Goal: Task Accomplishment & Management: Use online tool/utility

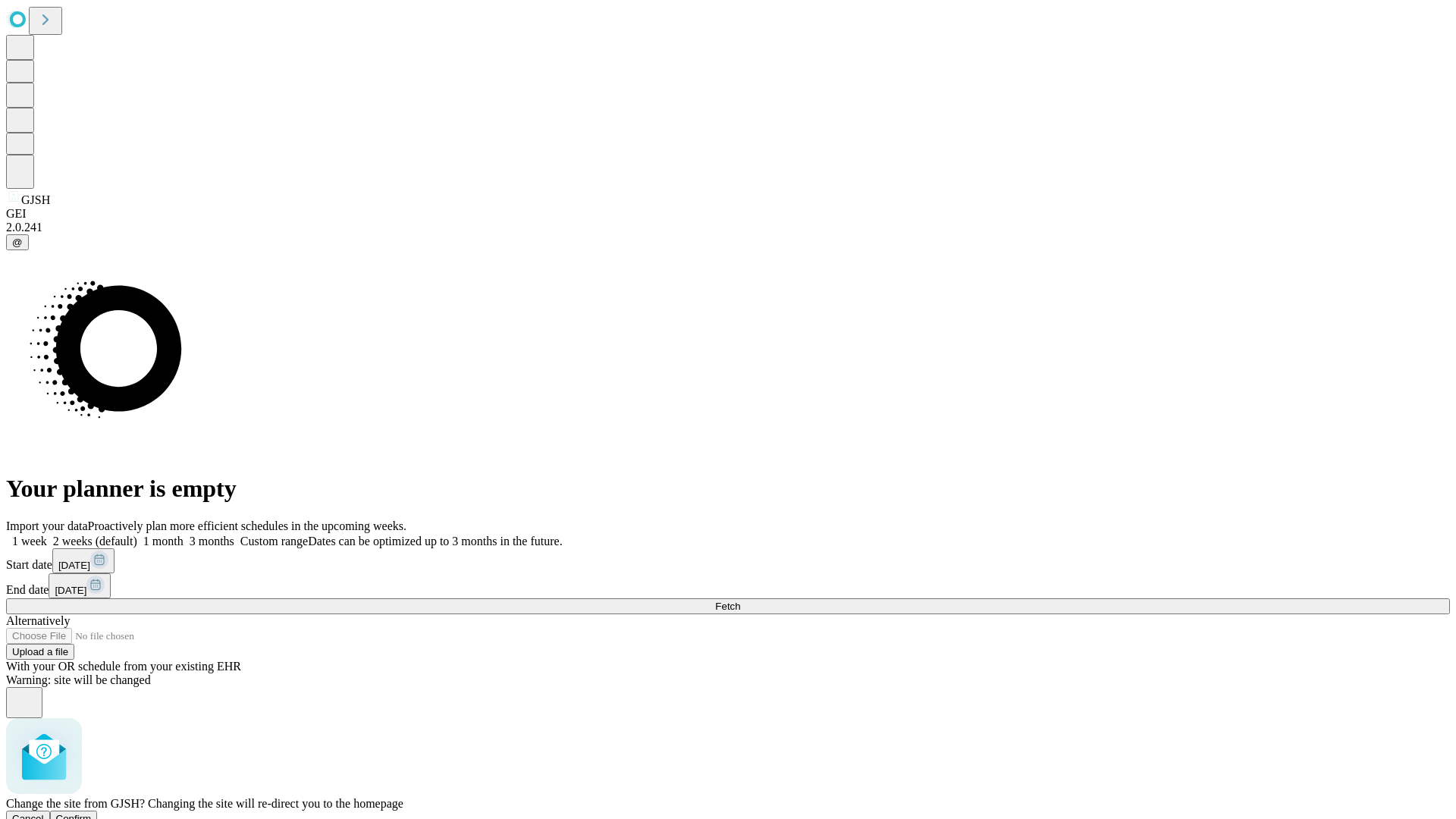
click at [92, 813] on span "Confirm" at bounding box center [73, 819] width 36 height 11
click at [138, 535] on label "2 weeks (default)" at bounding box center [92, 542] width 90 height 13
click at [740, 600] on span "Fetch" at bounding box center [727, 606] width 25 height 11
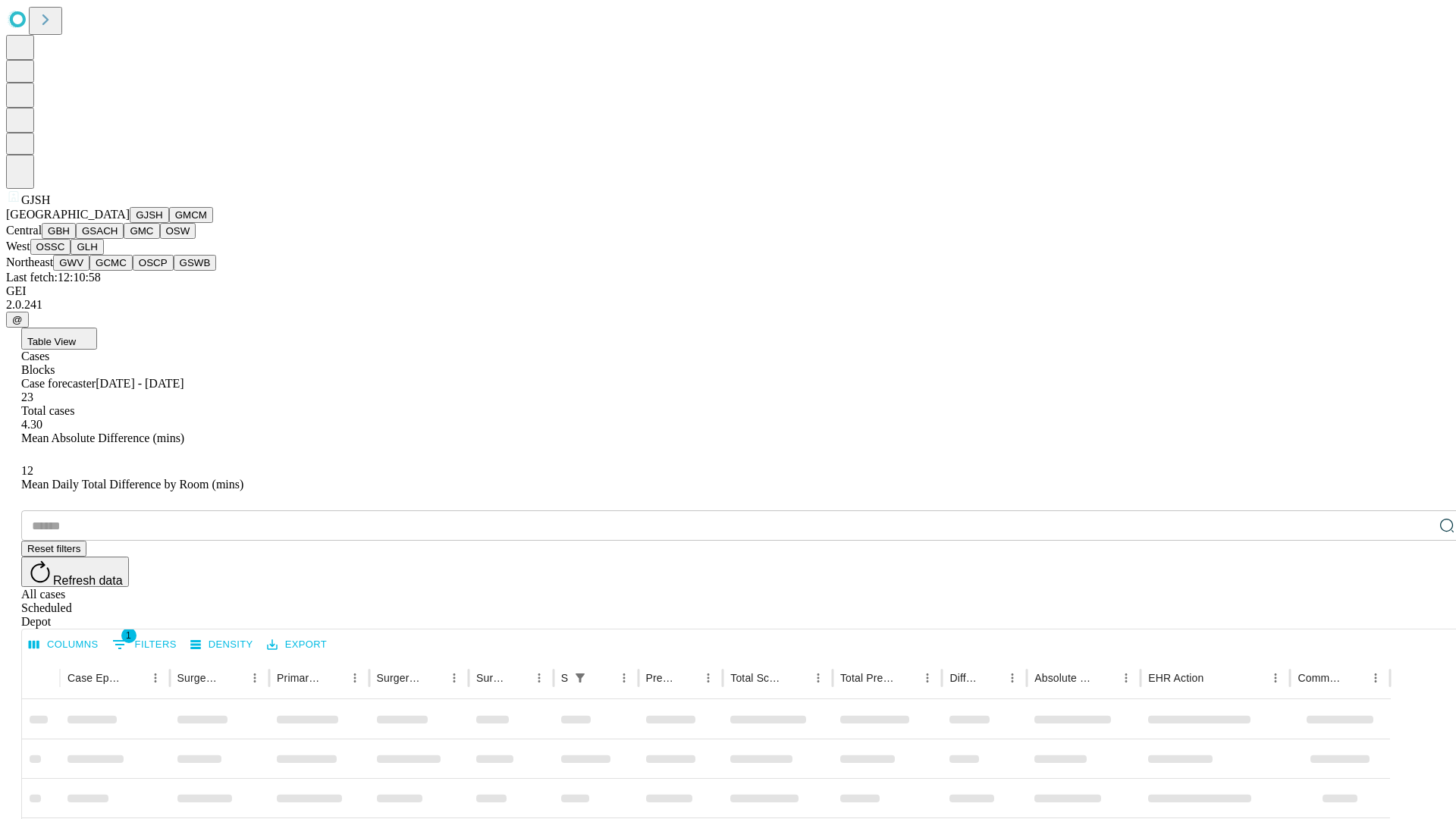
click at [169, 223] on button "GMCM" at bounding box center [191, 215] width 44 height 16
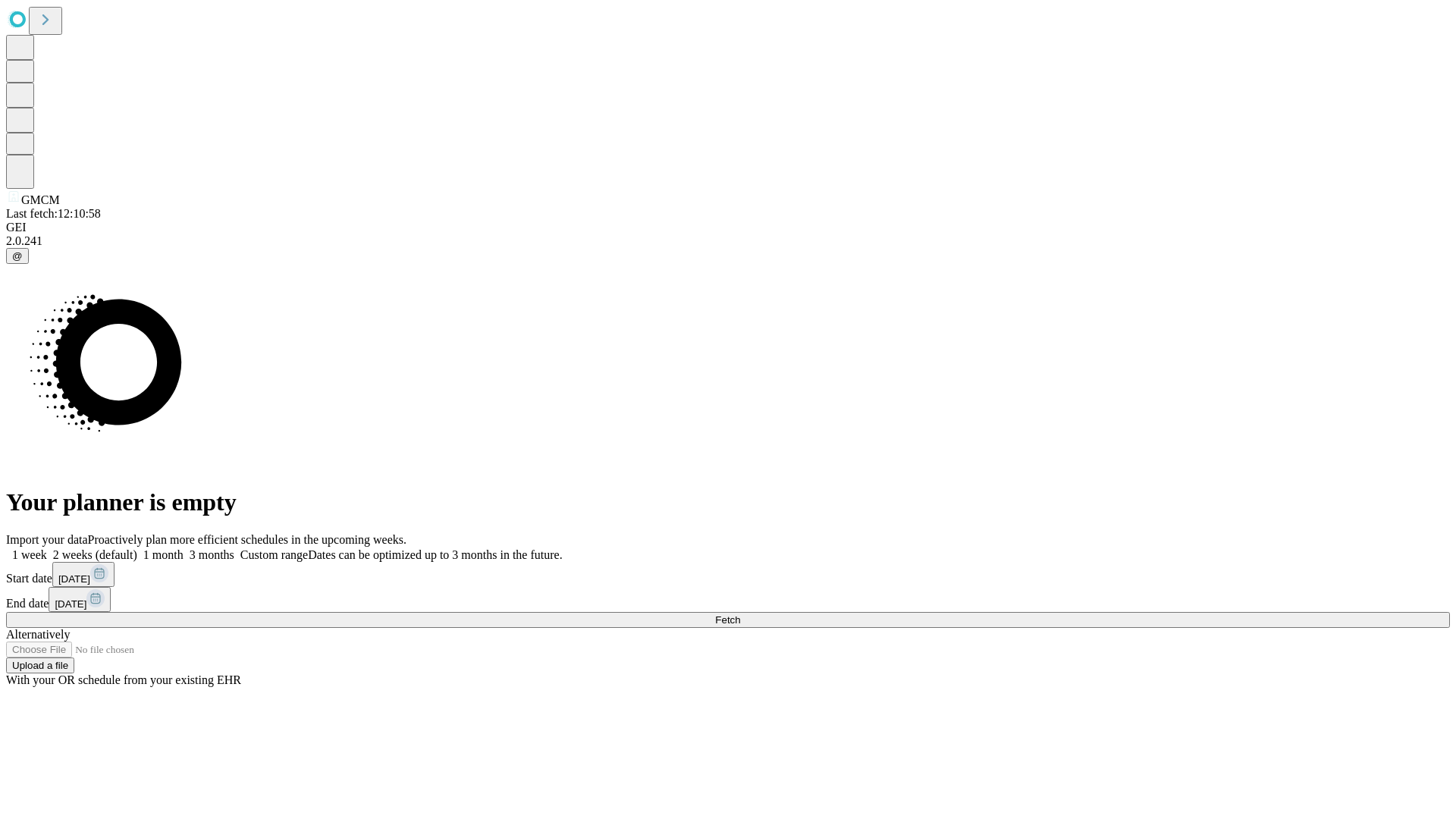
click at [138, 548] on label "2 weeks (default)" at bounding box center [92, 555] width 90 height 13
click at [740, 614] on span "Fetch" at bounding box center [727, 620] width 25 height 11
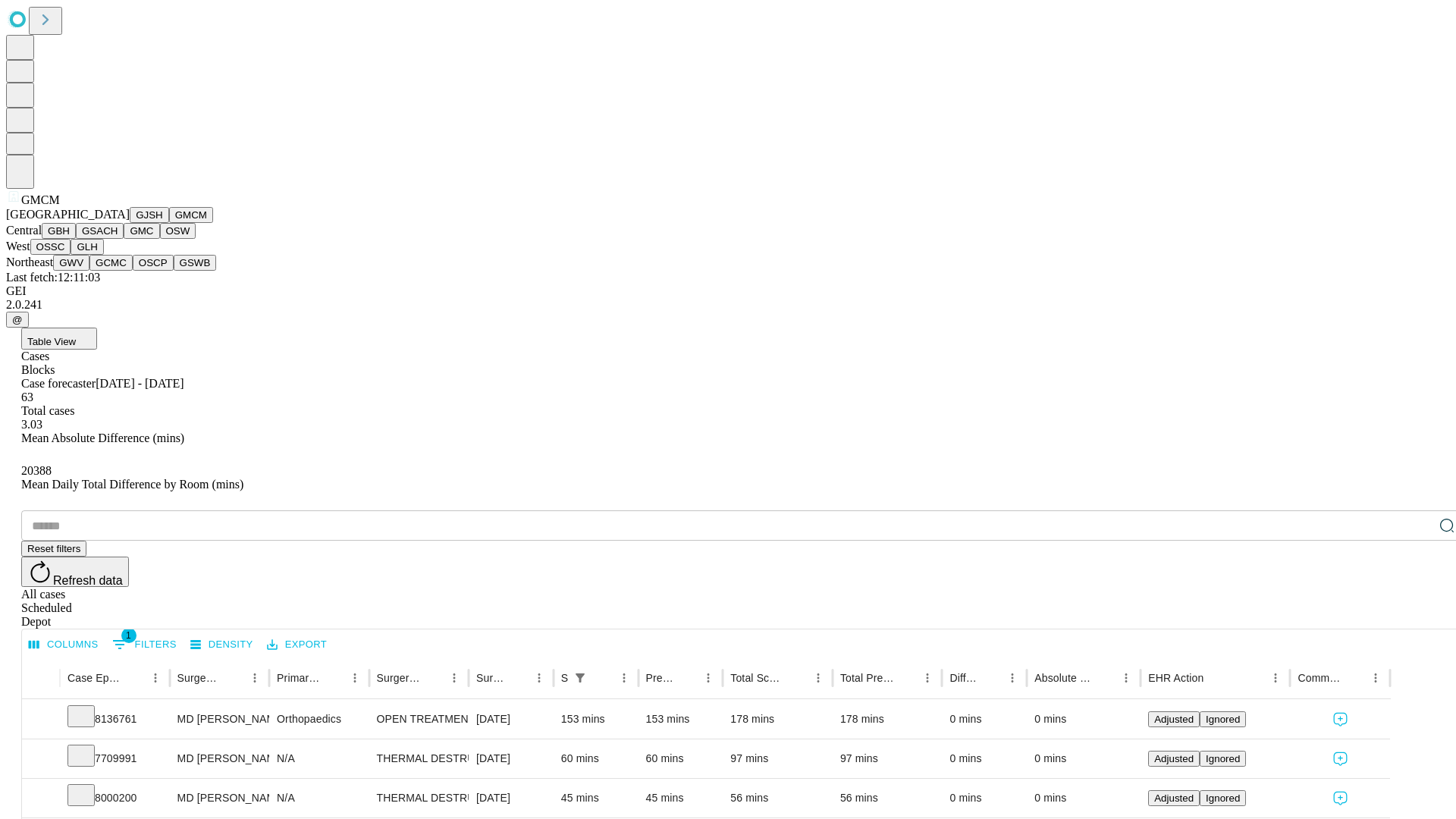
click at [76, 239] on button "GBH" at bounding box center [58, 230] width 34 height 16
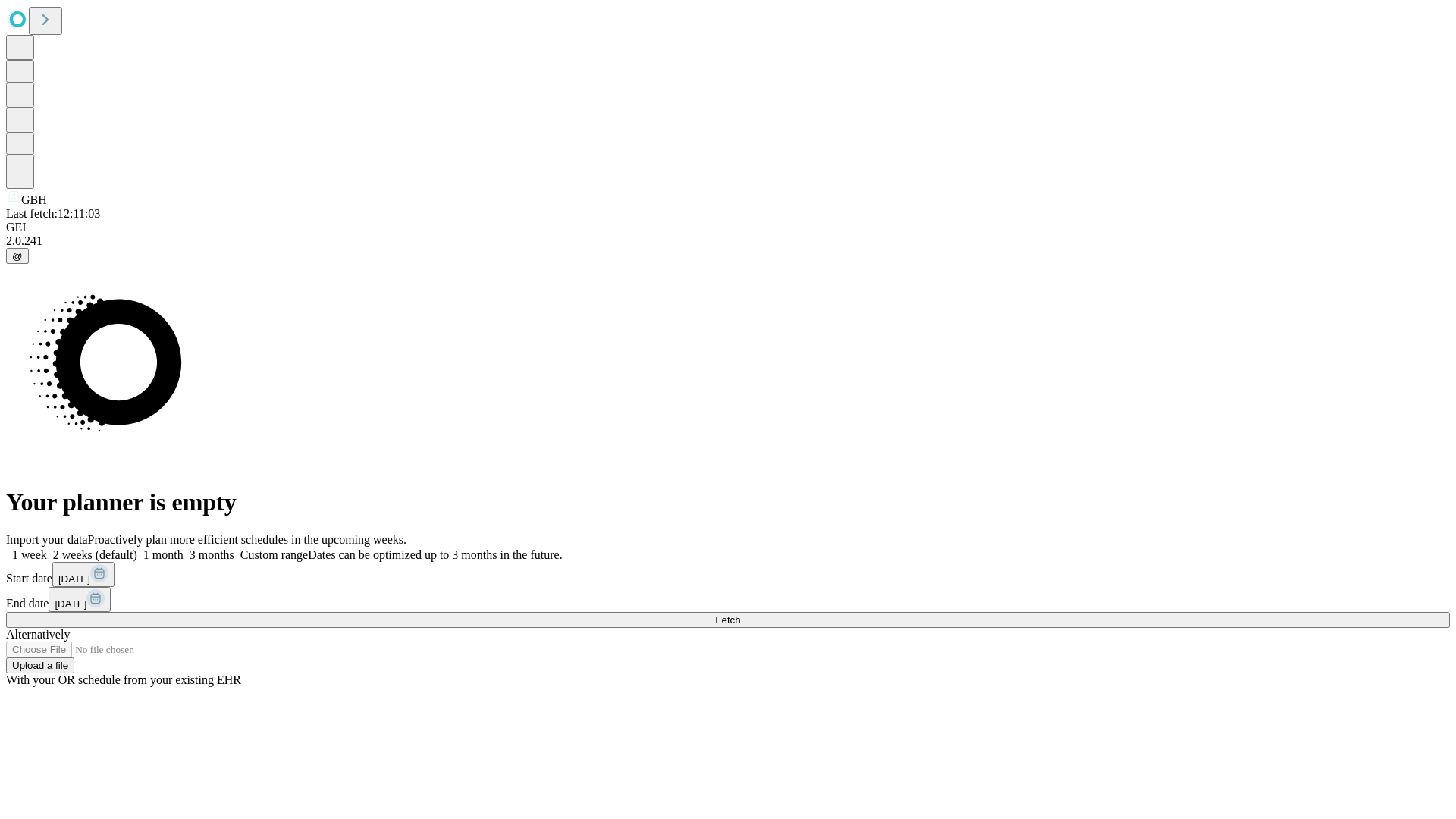
click at [138, 548] on label "2 weeks (default)" at bounding box center [92, 555] width 90 height 13
click at [740, 614] on span "Fetch" at bounding box center [727, 620] width 25 height 11
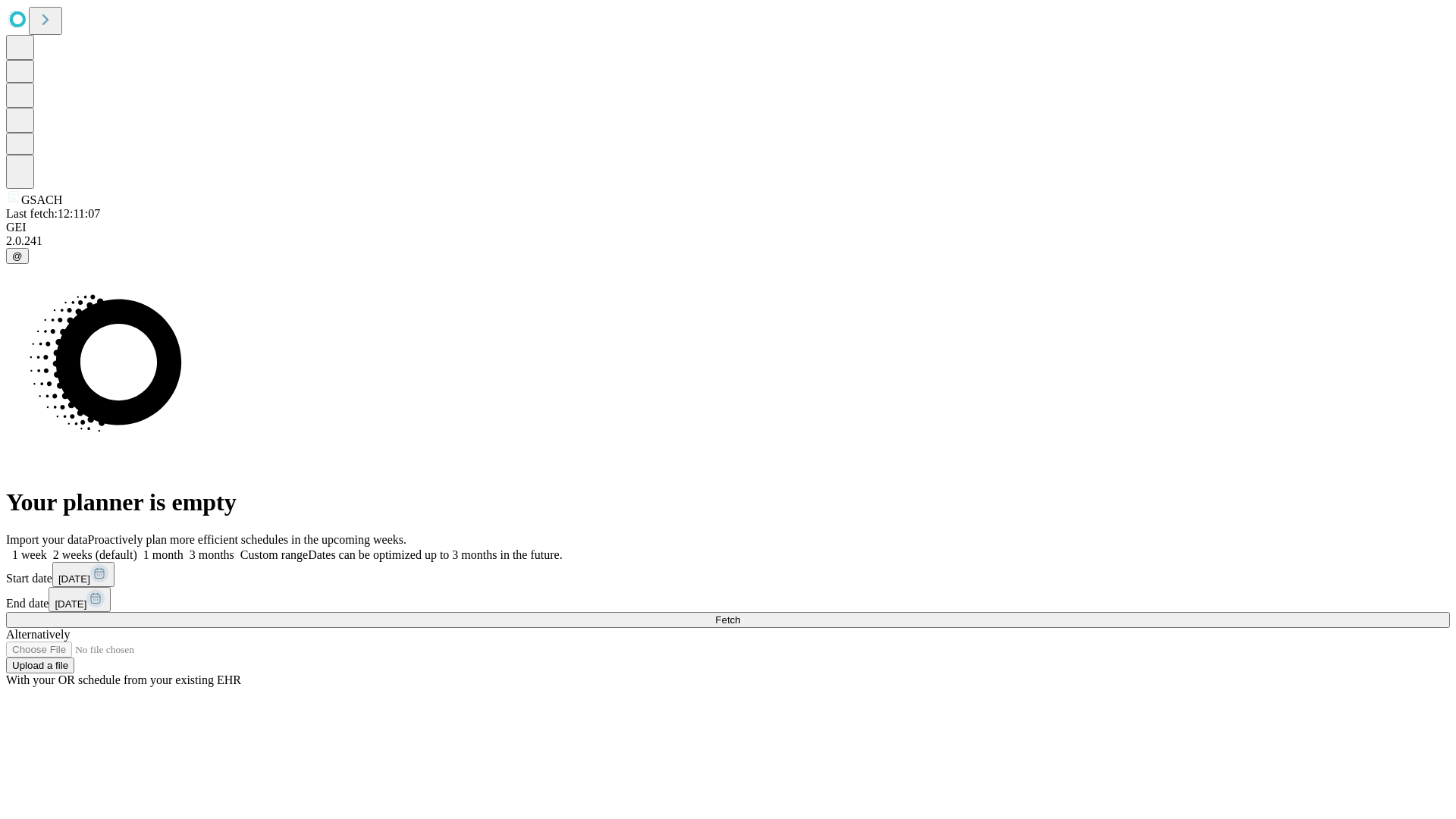
click at [138, 548] on label "2 weeks (default)" at bounding box center [92, 555] width 90 height 13
click at [740, 614] on span "Fetch" at bounding box center [727, 620] width 25 height 11
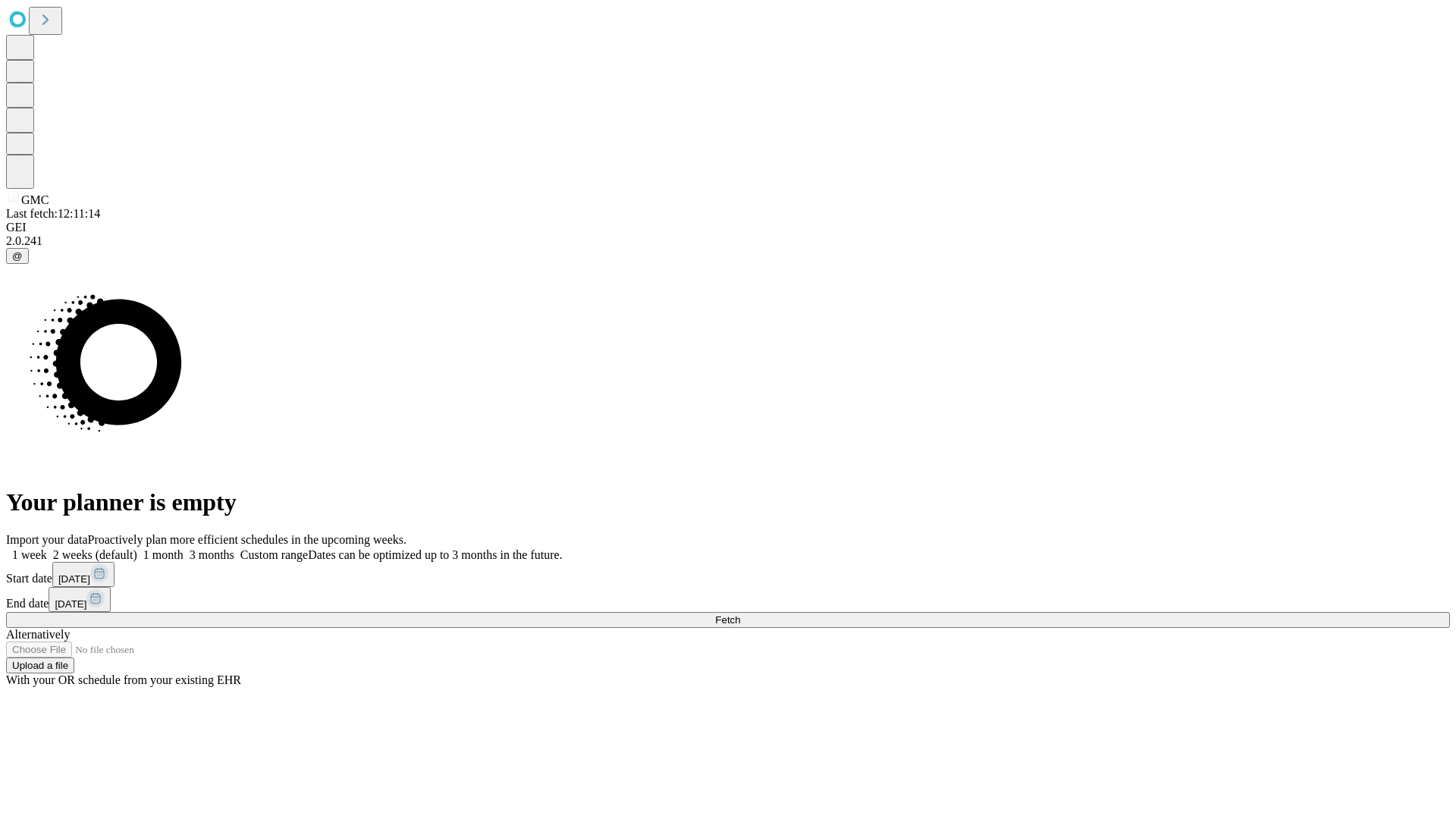
click at [138, 548] on label "2 weeks (default)" at bounding box center [92, 555] width 90 height 13
click at [740, 614] on span "Fetch" at bounding box center [727, 620] width 25 height 11
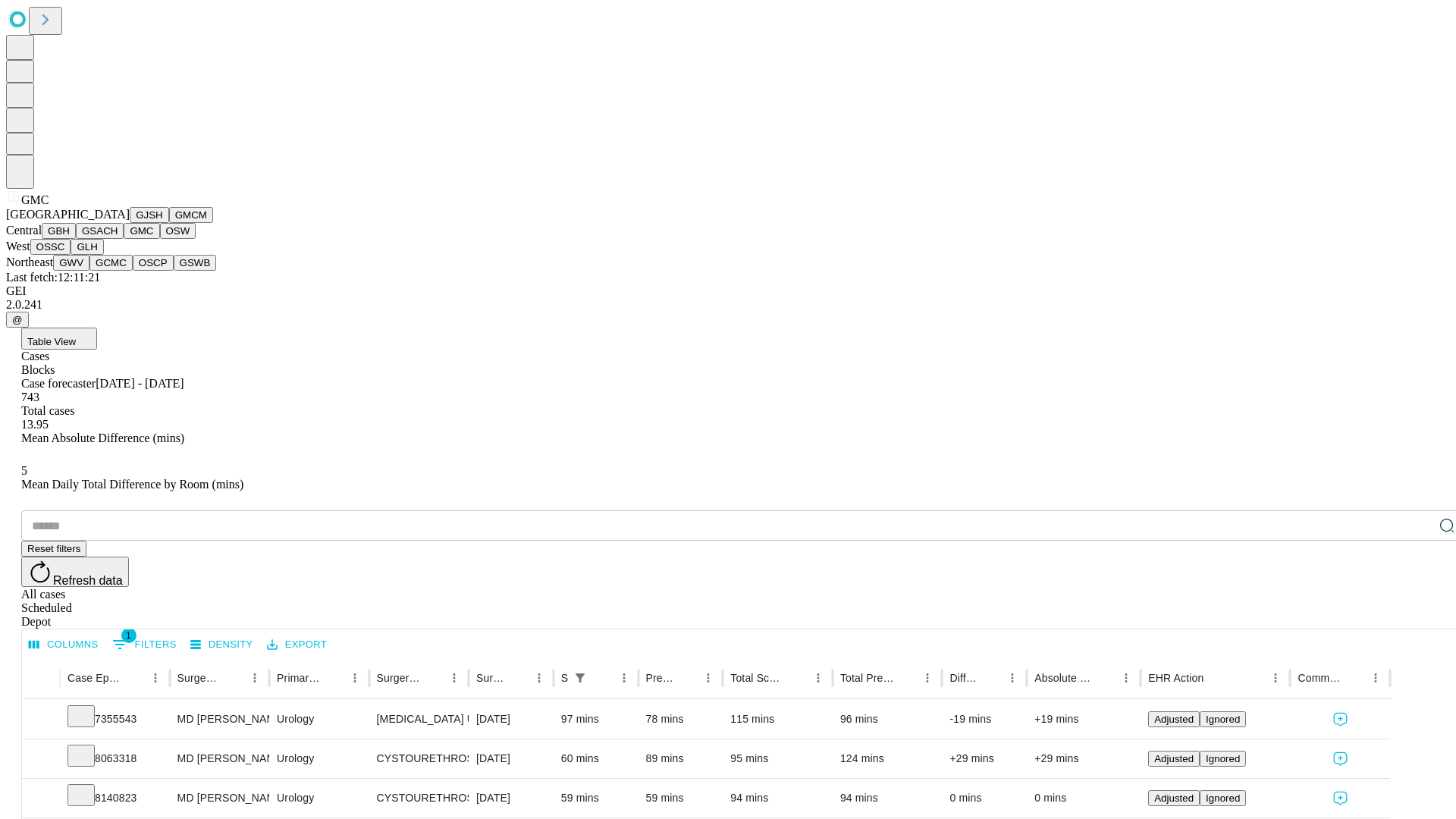
click at [160, 239] on button "OSW" at bounding box center [178, 230] width 37 height 16
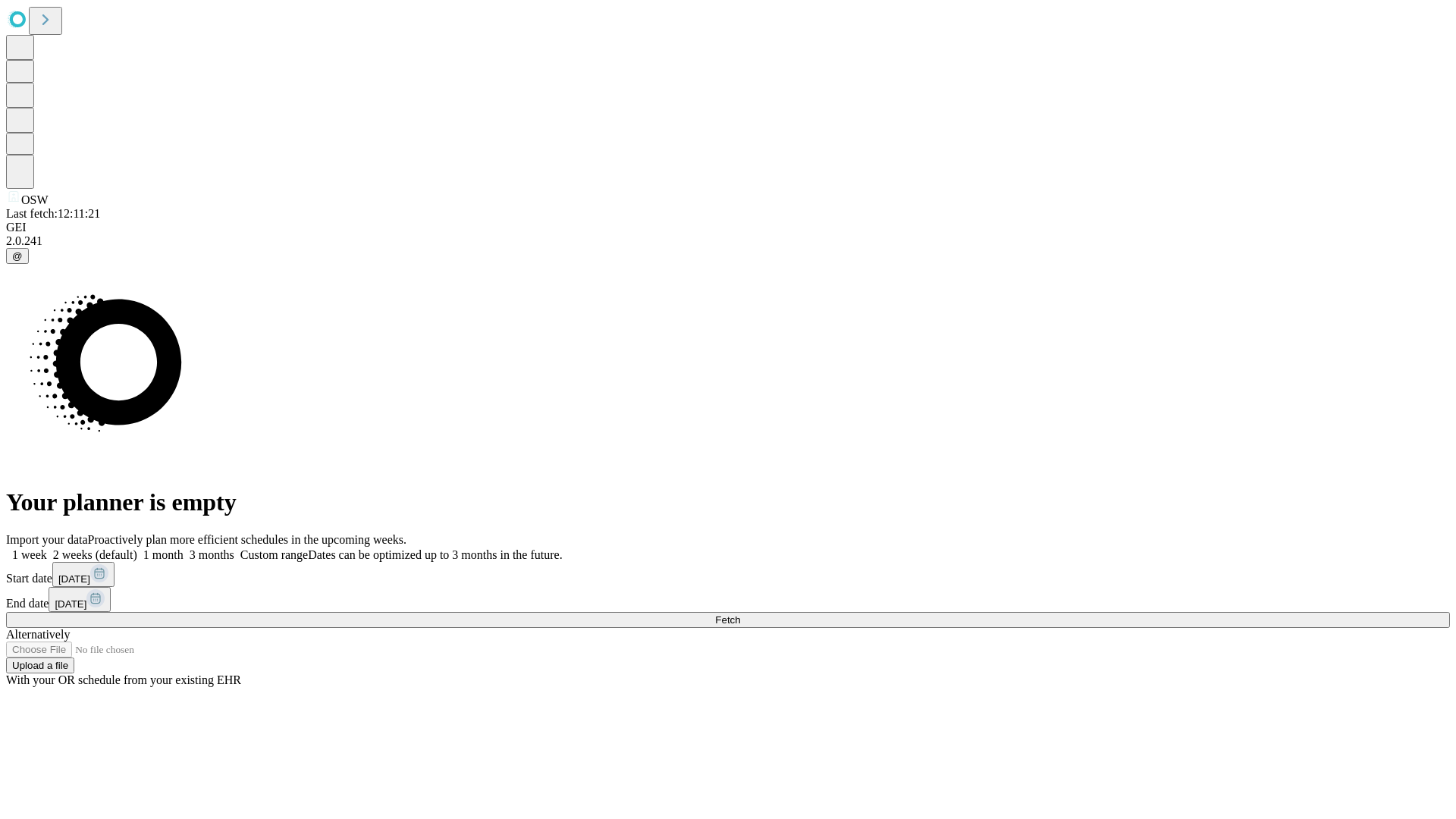
click at [138, 548] on label "2 weeks (default)" at bounding box center [92, 555] width 90 height 13
click at [740, 614] on span "Fetch" at bounding box center [727, 620] width 25 height 11
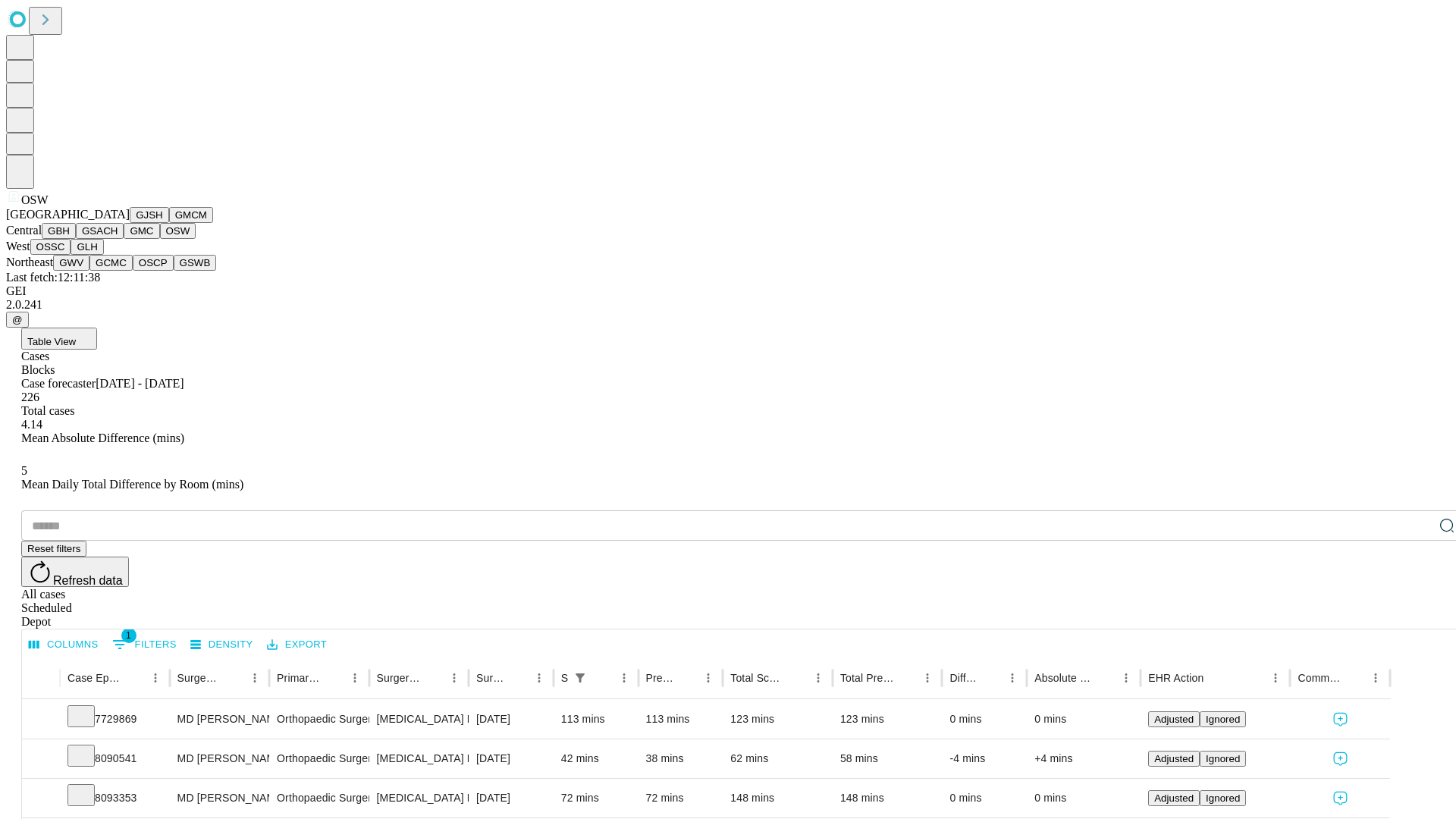
click at [72, 255] on button "OSSC" at bounding box center [50, 246] width 41 height 16
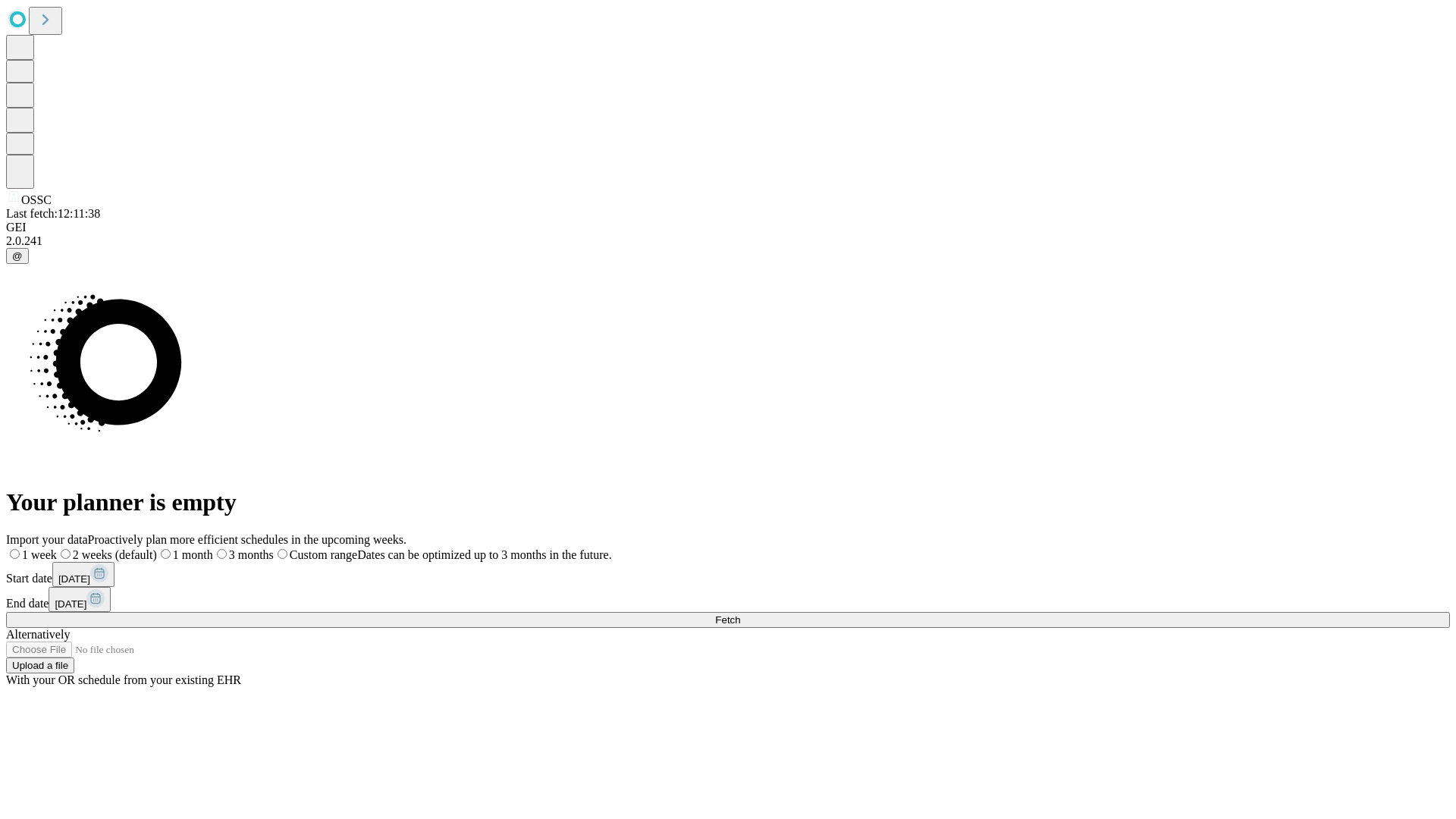
click at [157, 548] on label "2 weeks (default)" at bounding box center [106, 555] width 100 height 13
click at [740, 614] on span "Fetch" at bounding box center [727, 620] width 25 height 11
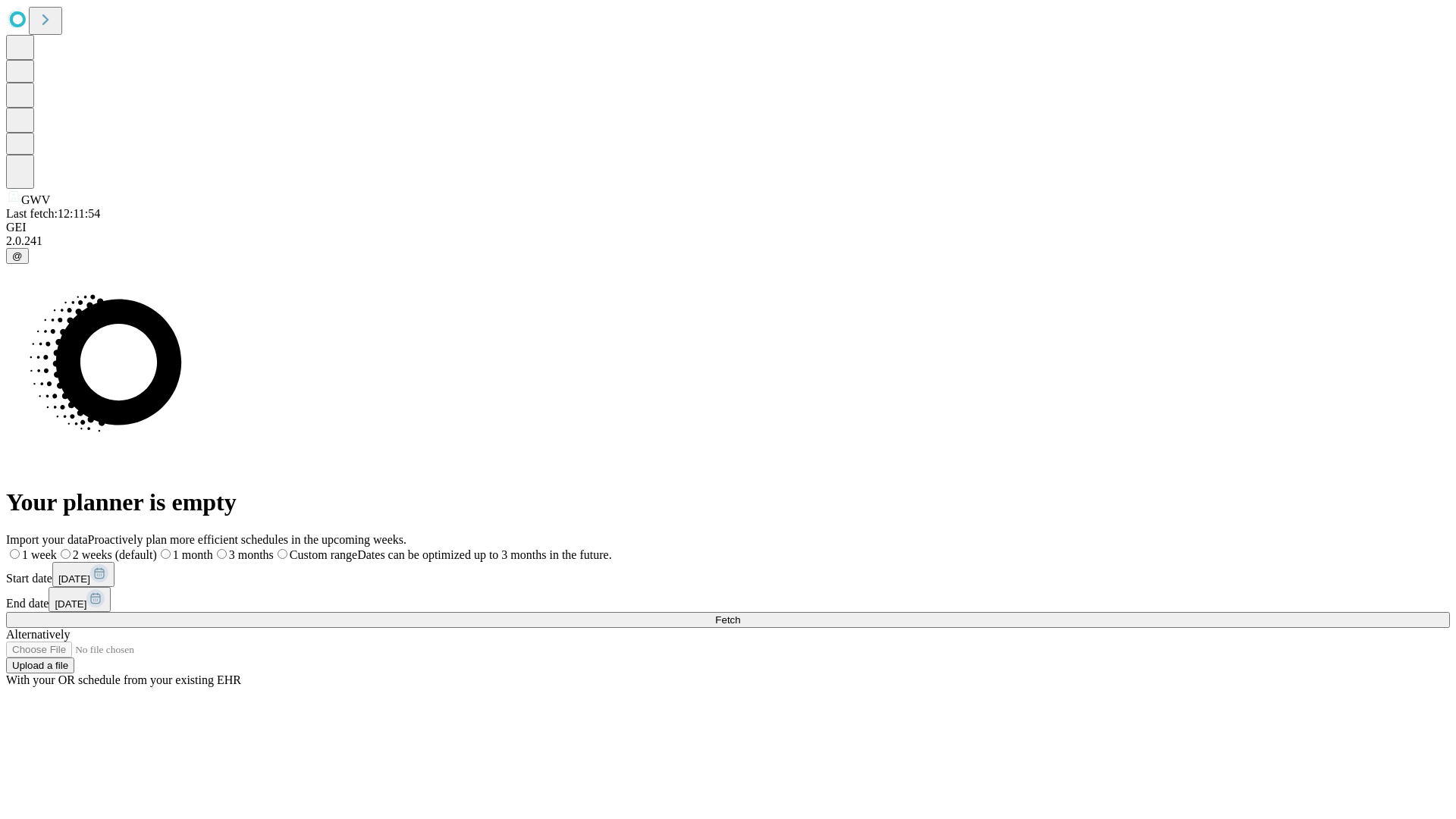
click at [157, 548] on label "2 weeks (default)" at bounding box center [106, 555] width 100 height 13
click at [740, 614] on span "Fetch" at bounding box center [727, 620] width 25 height 11
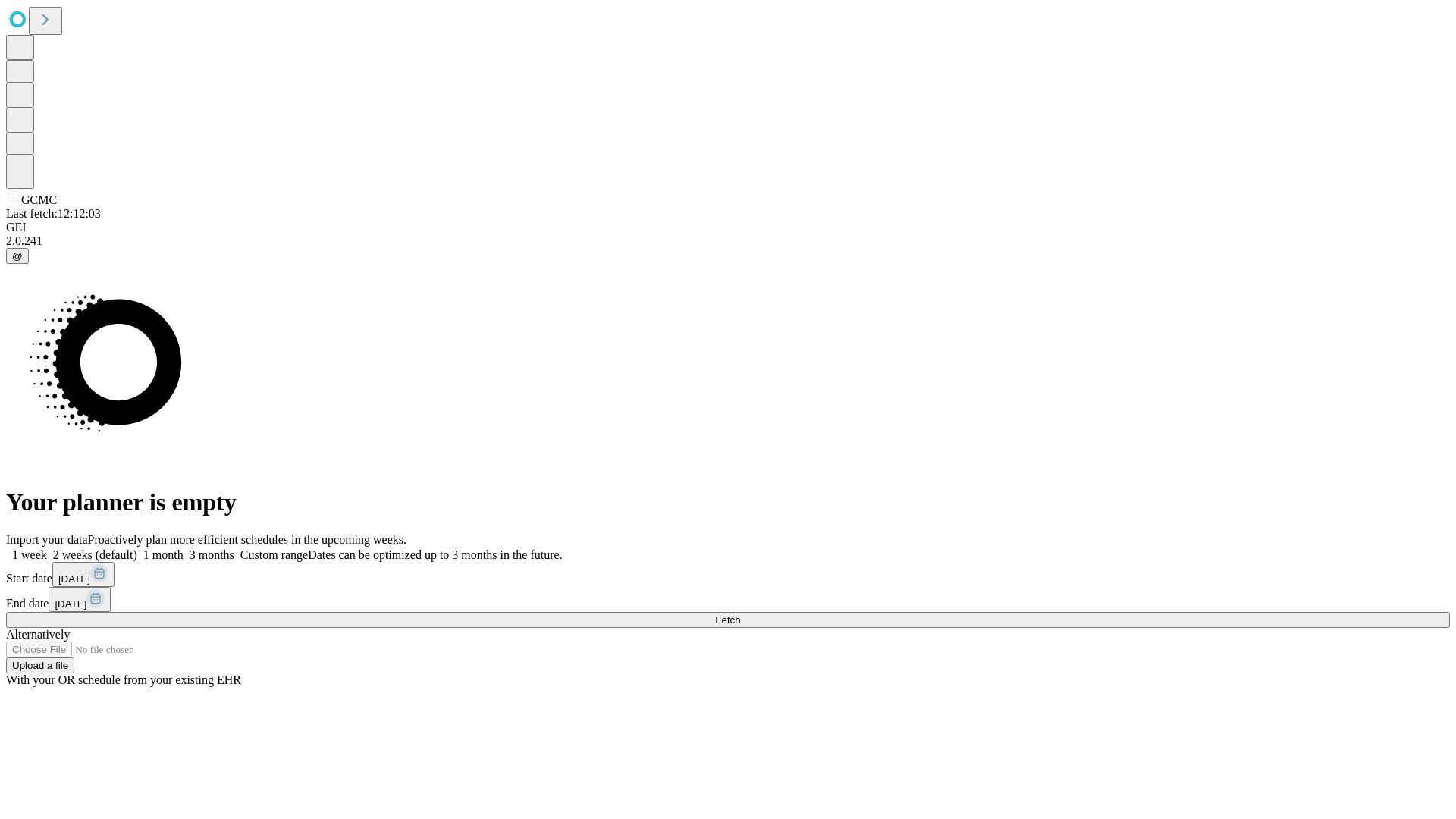
click at [138, 548] on label "2 weeks (default)" at bounding box center [92, 555] width 90 height 13
click at [740, 614] on span "Fetch" at bounding box center [727, 620] width 25 height 11
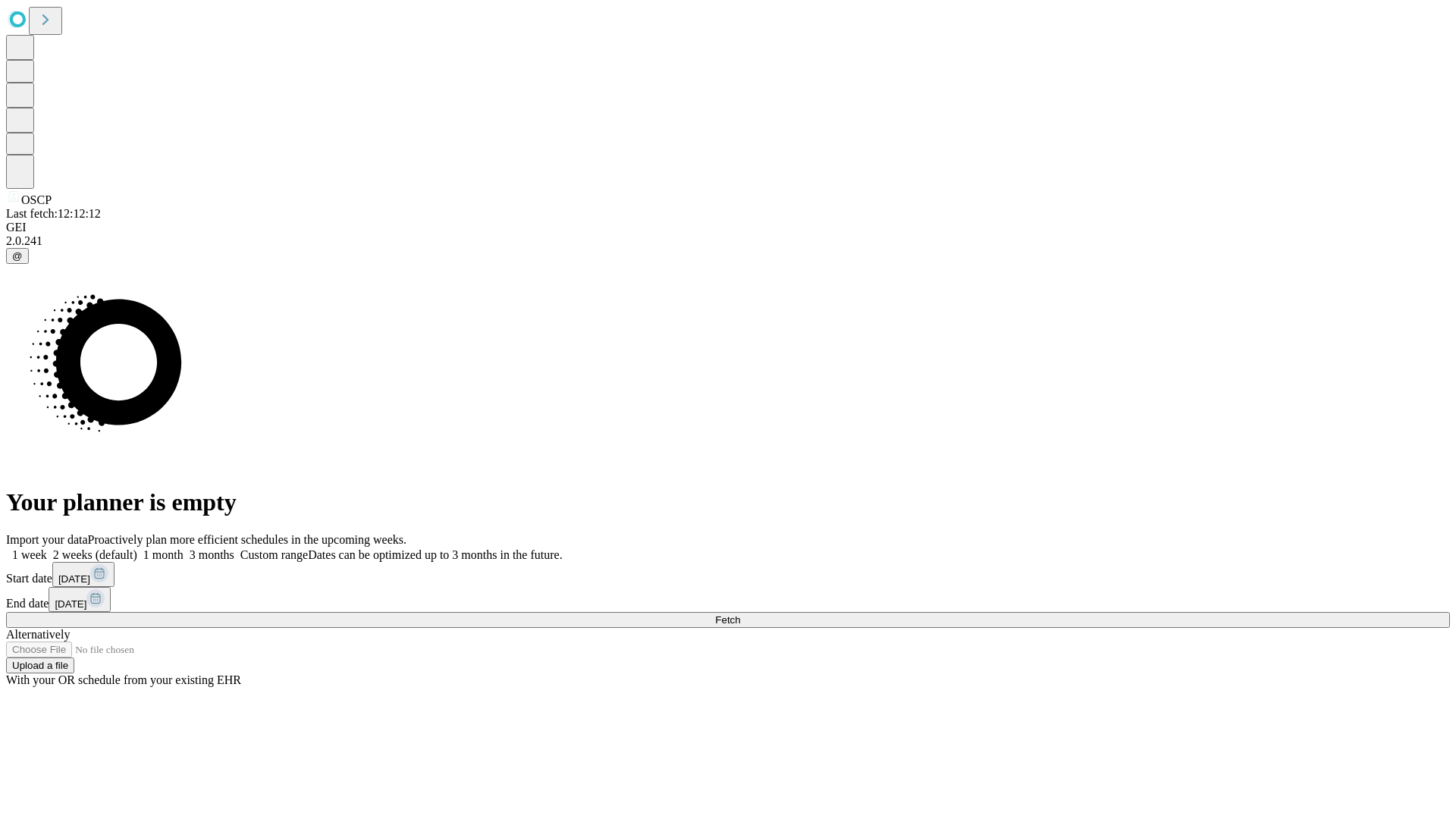
click at [138, 548] on label "2 weeks (default)" at bounding box center [92, 555] width 90 height 13
click at [740, 614] on span "Fetch" at bounding box center [727, 620] width 25 height 11
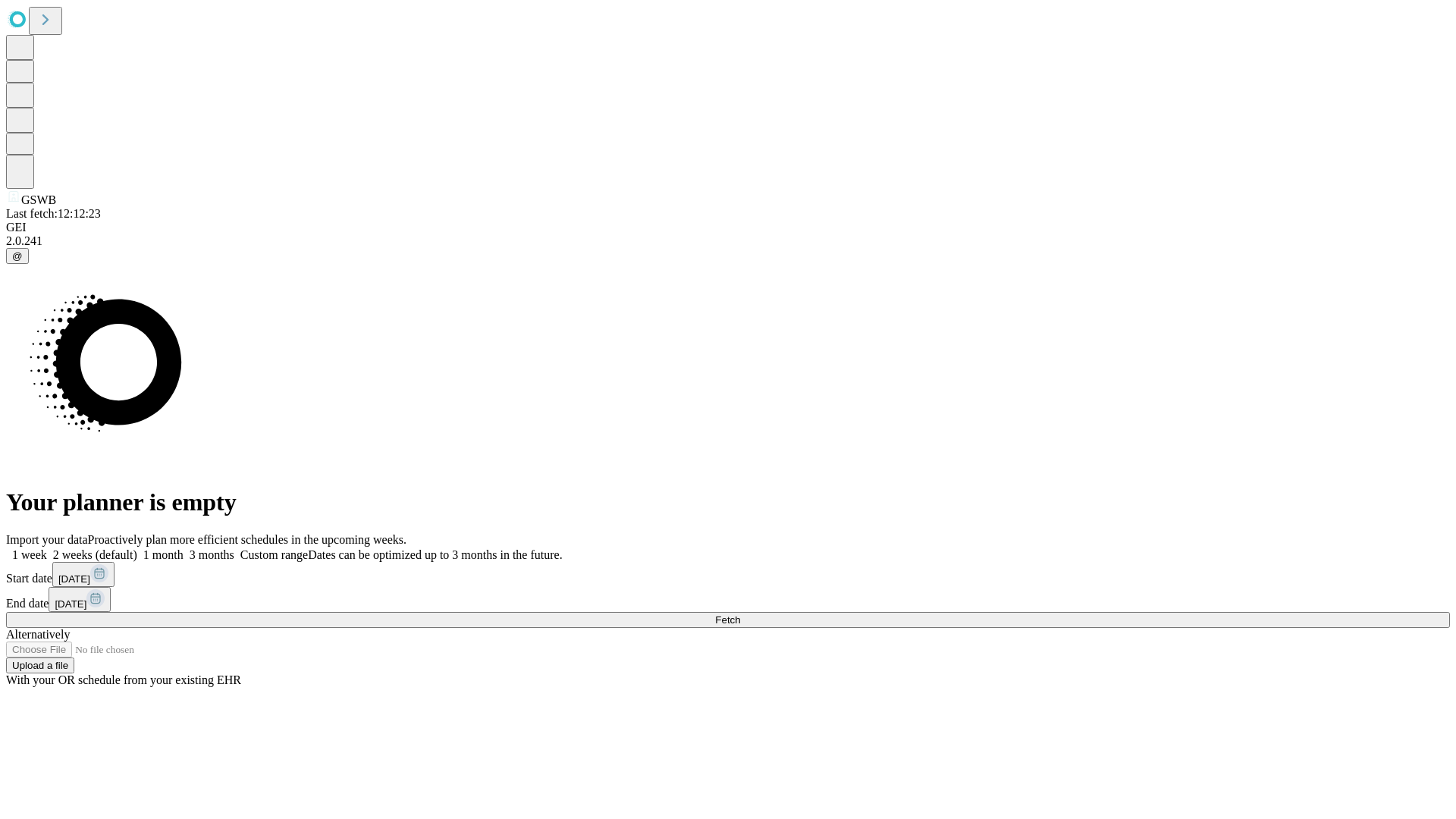
click at [138, 548] on label "2 weeks (default)" at bounding box center [92, 555] width 90 height 13
click at [740, 614] on span "Fetch" at bounding box center [727, 620] width 25 height 11
